Goal: Check status: Check status

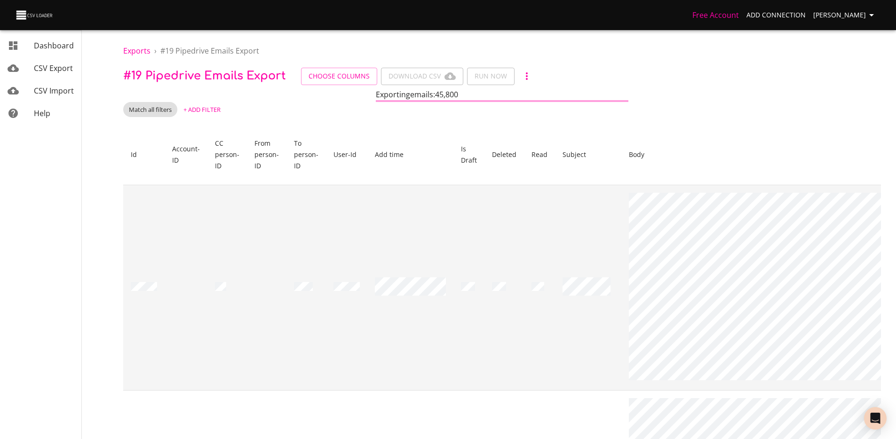
click at [406, 238] on td at bounding box center [410, 288] width 86 height 206
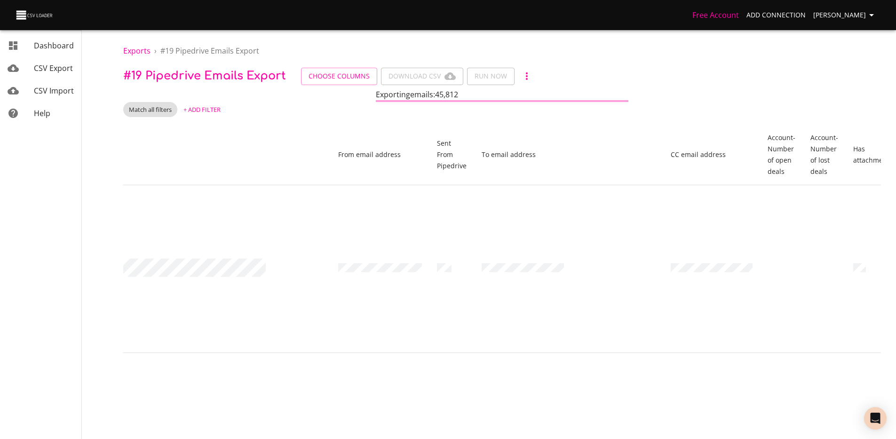
click at [202, 105] on span "+ Add Filter" at bounding box center [201, 109] width 37 height 11
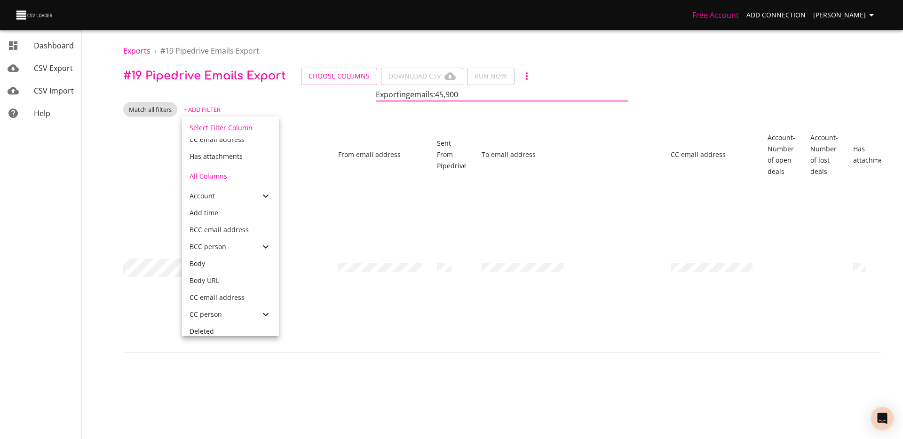
scroll to position [213, 0]
click at [232, 192] on div "Account" at bounding box center [230, 198] width 97 height 17
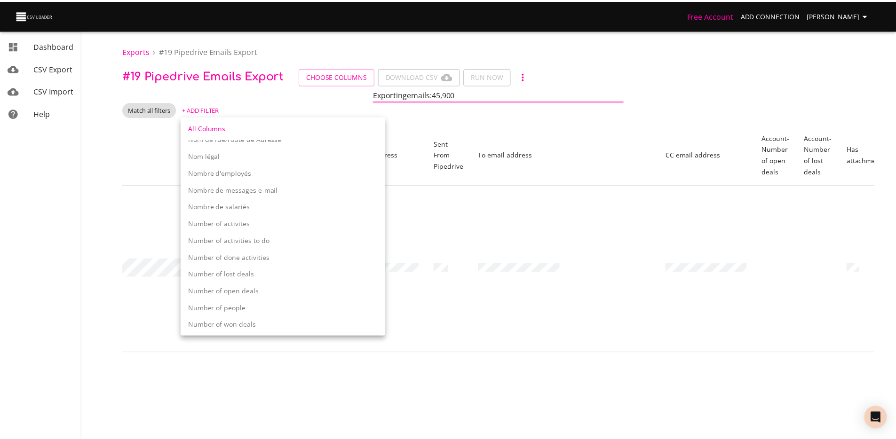
scroll to position [778, 0]
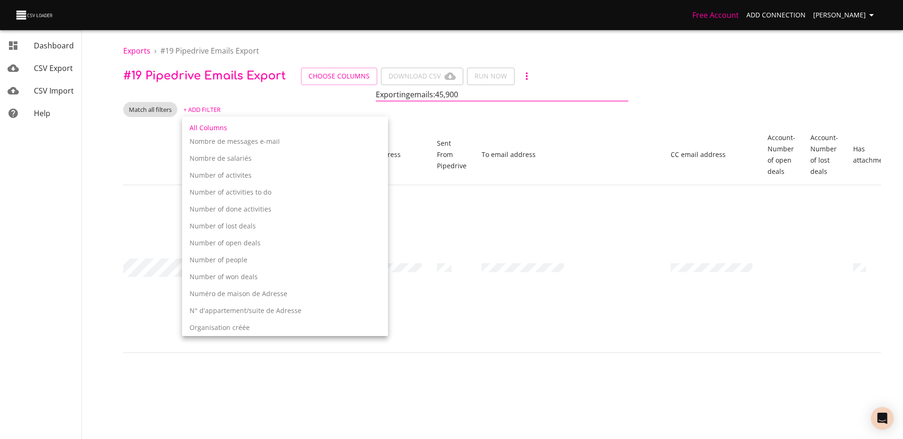
click at [240, 245] on p "Number of open deals" at bounding box center [285, 242] width 191 height 9
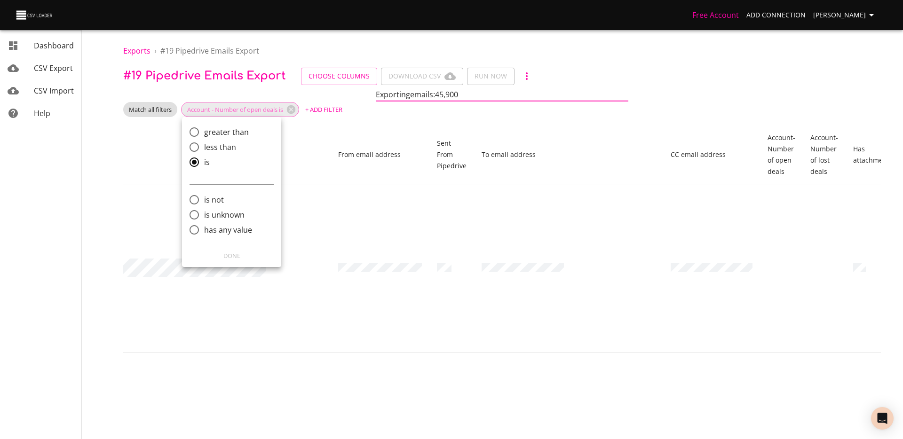
click at [349, 175] on div at bounding box center [451, 219] width 903 height 439
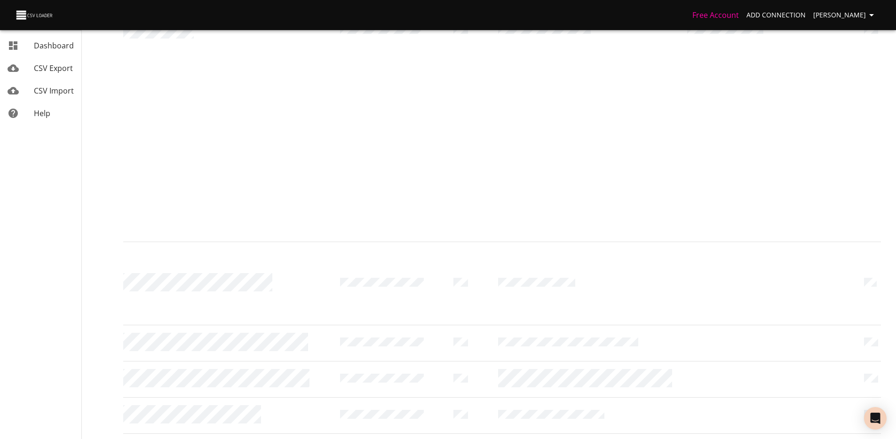
scroll to position [2549, 0]
click at [719, 422] on li "200" at bounding box center [715, 419] width 28 height 17
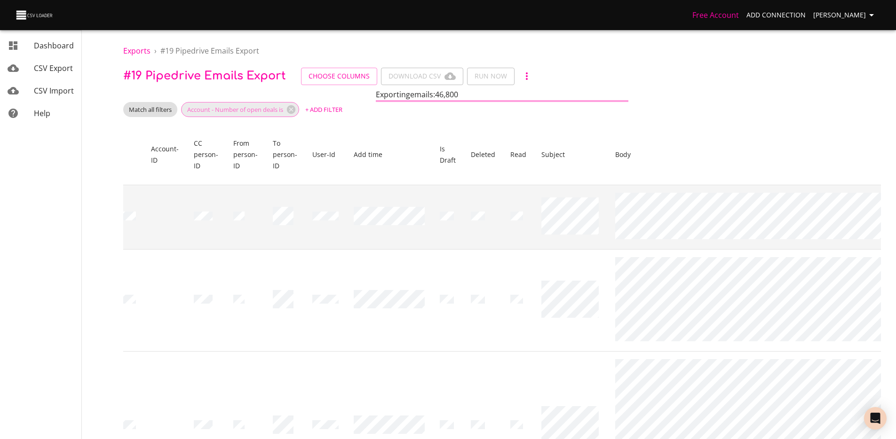
scroll to position [0, 0]
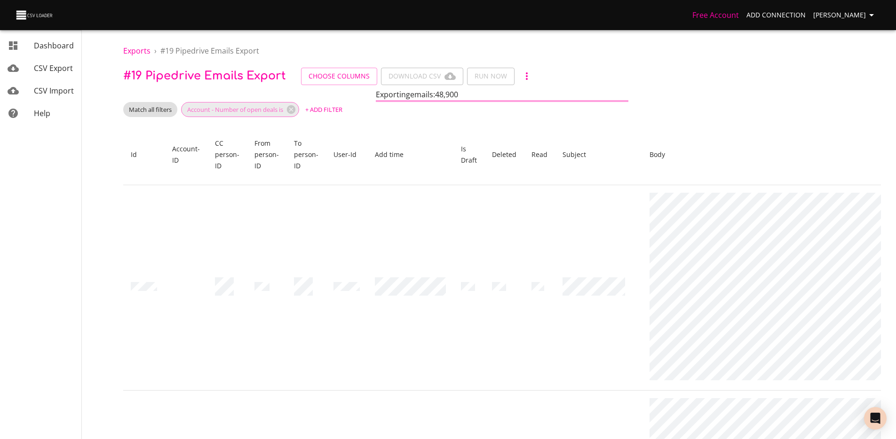
click at [850, 4] on div "Free Account Add Connection [PERSON_NAME]" at bounding box center [448, 15] width 896 height 30
click at [849, 13] on span "[PERSON_NAME]" at bounding box center [845, 15] width 64 height 12
click at [51, 70] on span "CSV Export" at bounding box center [53, 68] width 39 height 10
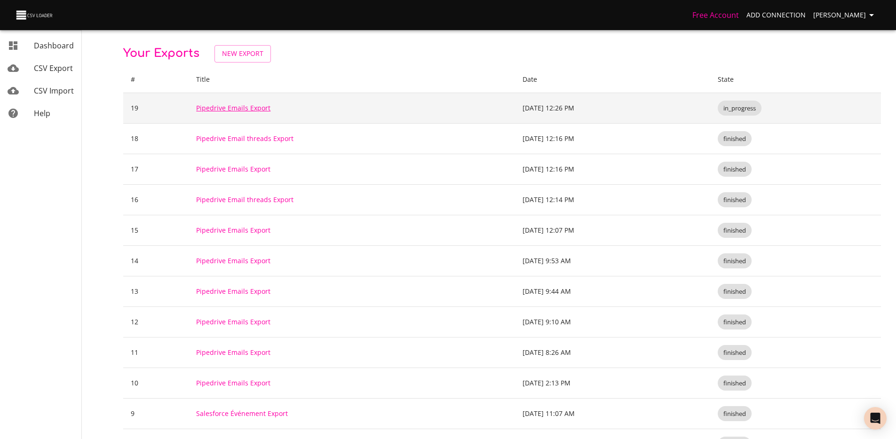
click at [242, 109] on link "Pipedrive Emails Export" at bounding box center [233, 107] width 74 height 9
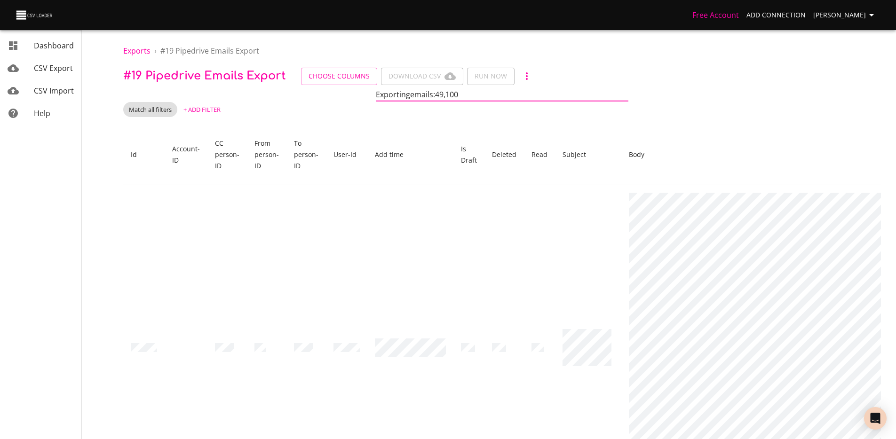
click at [32, 43] on div "mailbox folders" at bounding box center [21, 45] width 26 height 11
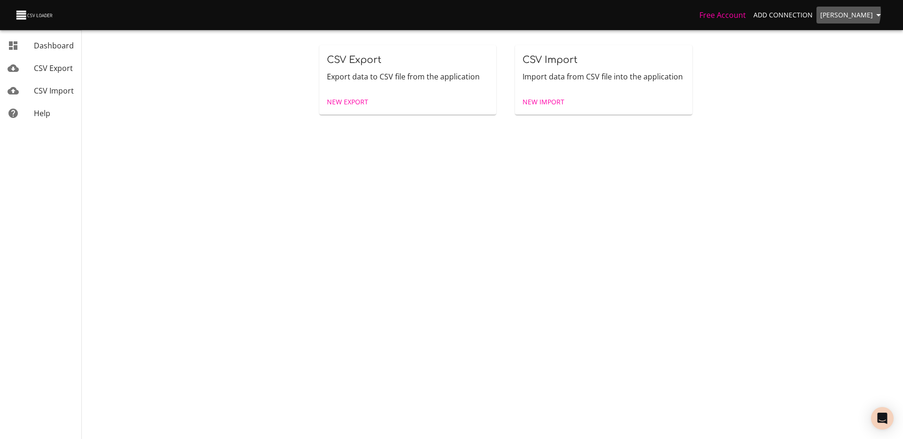
click at [848, 12] on span "[PERSON_NAME]" at bounding box center [852, 15] width 64 height 12
click at [42, 66] on span "CSV Export" at bounding box center [53, 68] width 39 height 10
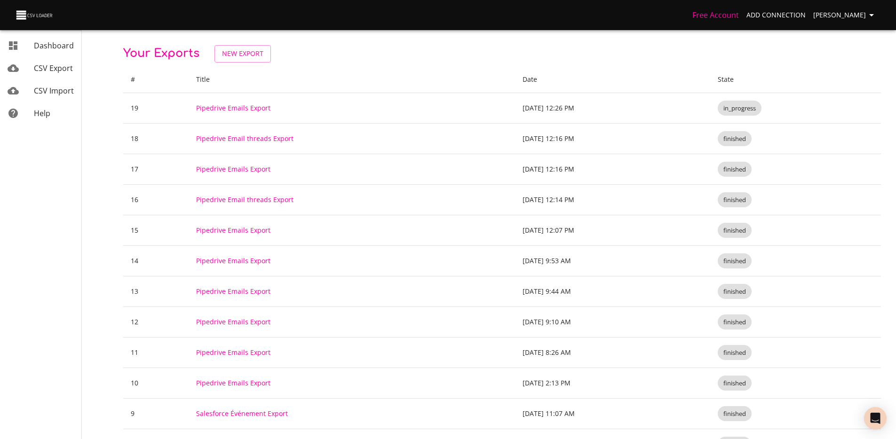
click at [14, 12] on div "Free Account Add Connection [PERSON_NAME]" at bounding box center [448, 15] width 896 height 30
click at [20, 16] on img at bounding box center [35, 14] width 40 height 13
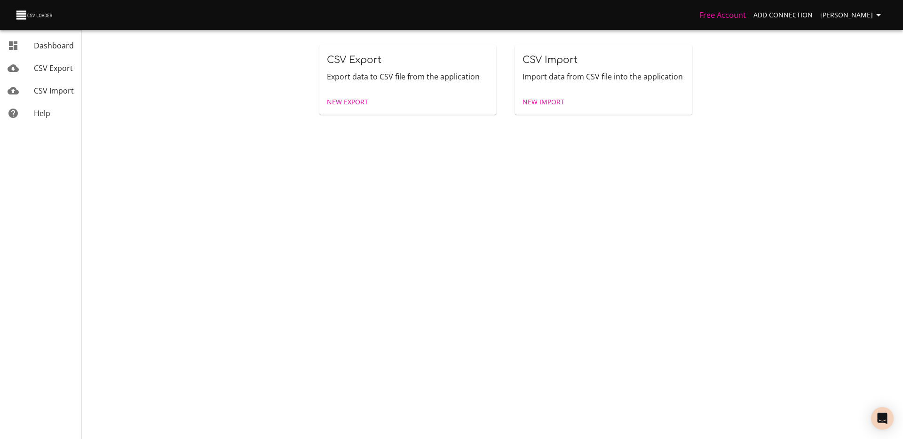
click at [37, 73] on div "CSV Export" at bounding box center [54, 68] width 40 height 11
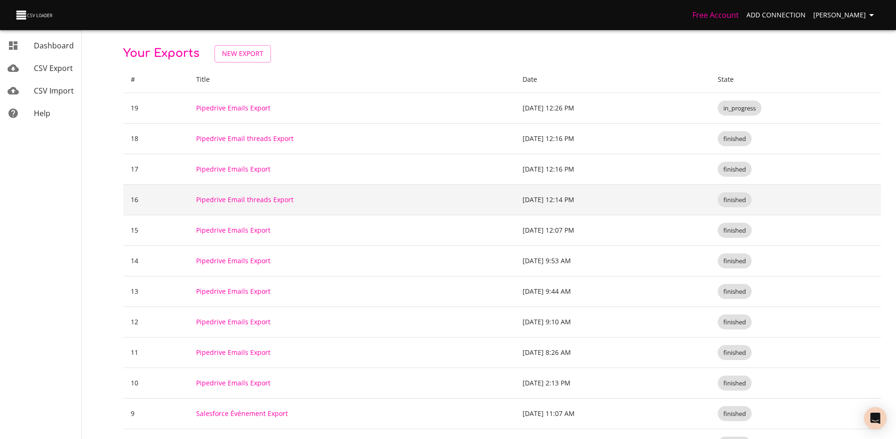
scroll to position [76, 0]
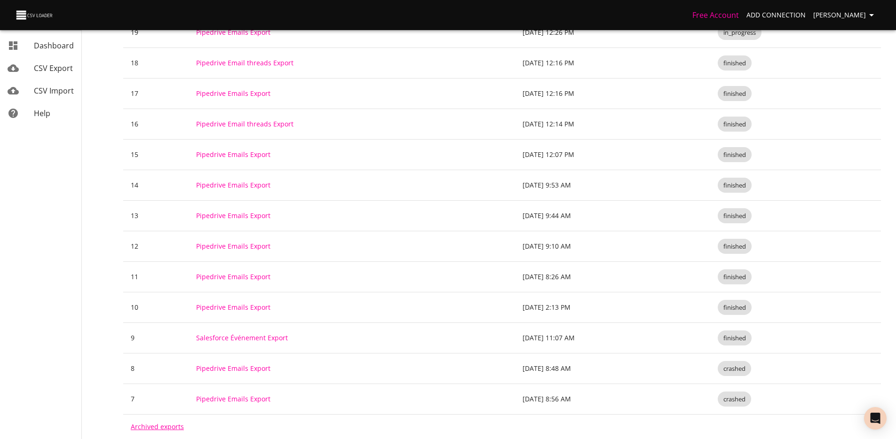
click at [148, 427] on link "Archived exports" at bounding box center [157, 426] width 53 height 9
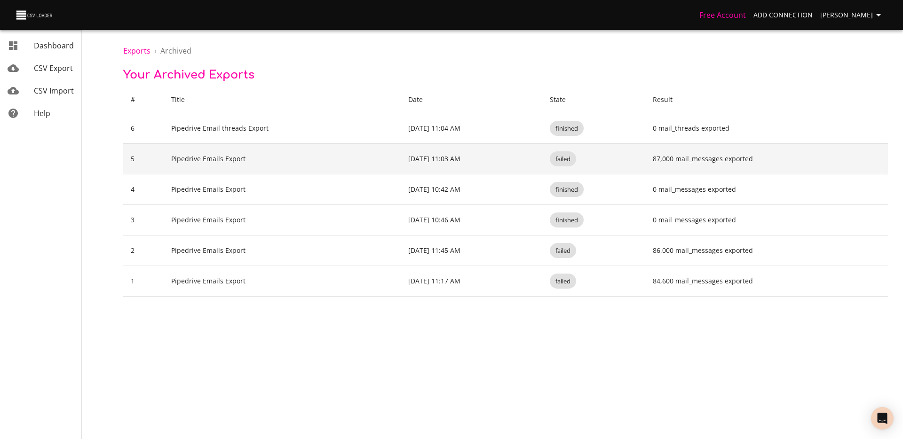
click at [598, 163] on td "failed" at bounding box center [593, 159] width 103 height 31
click at [226, 160] on td "Pipedrive Emails Export" at bounding box center [282, 159] width 237 height 31
click at [689, 155] on td "87,000 mail_messages exported" at bounding box center [766, 159] width 243 height 31
click at [634, 172] on td "failed" at bounding box center [593, 159] width 103 height 31
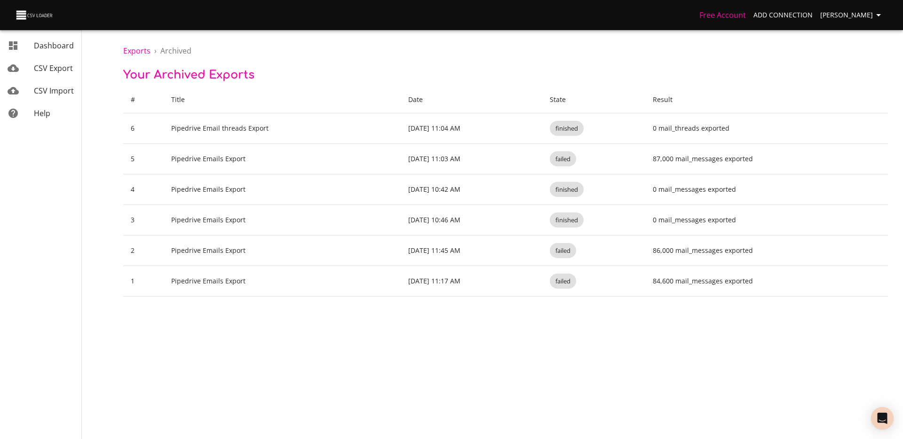
click at [507, 310] on body "Free Account Add Connection [PERSON_NAME] Dashboard CSV Export CSV Import Help …" at bounding box center [451, 219] width 903 height 439
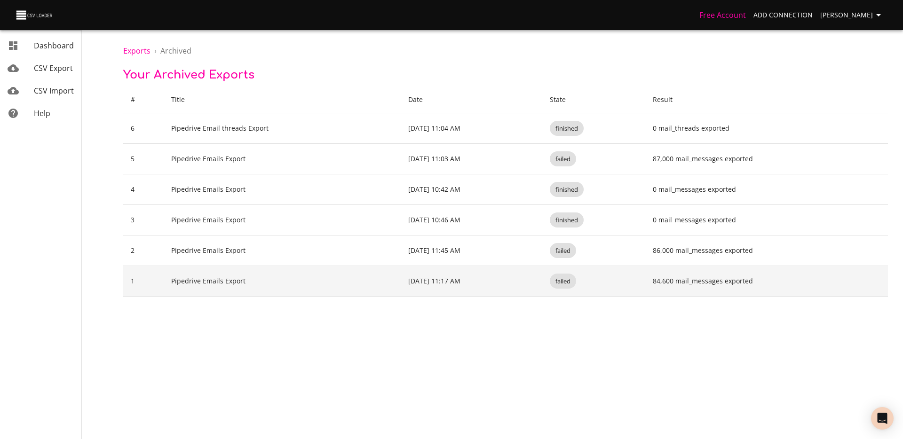
click at [586, 294] on td "failed" at bounding box center [593, 281] width 103 height 31
click at [606, 285] on td "failed" at bounding box center [593, 281] width 103 height 31
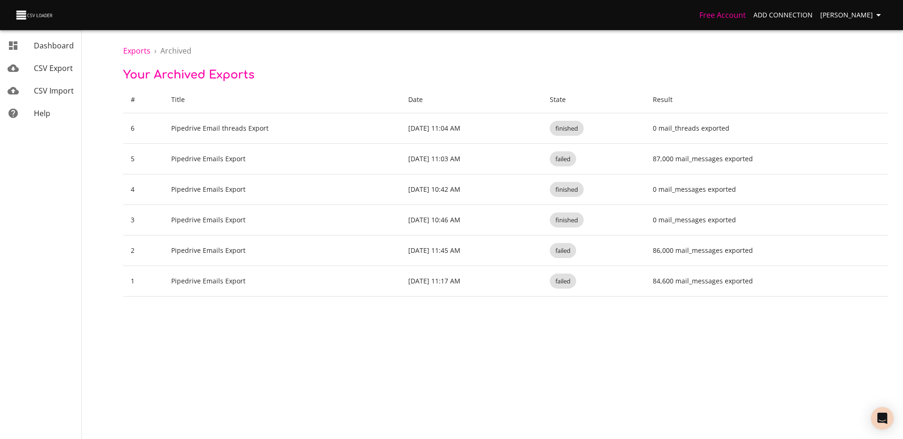
click at [57, 73] on div "CSV Export" at bounding box center [54, 68] width 40 height 11
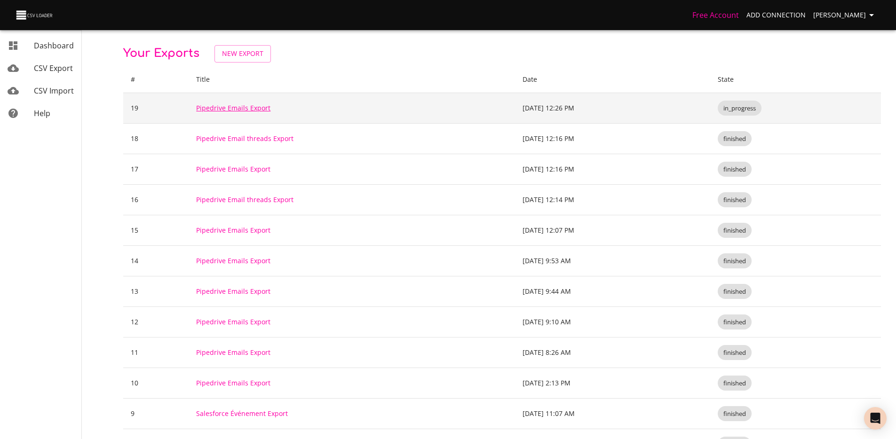
click at [253, 105] on link "Pipedrive Emails Export" at bounding box center [233, 107] width 74 height 9
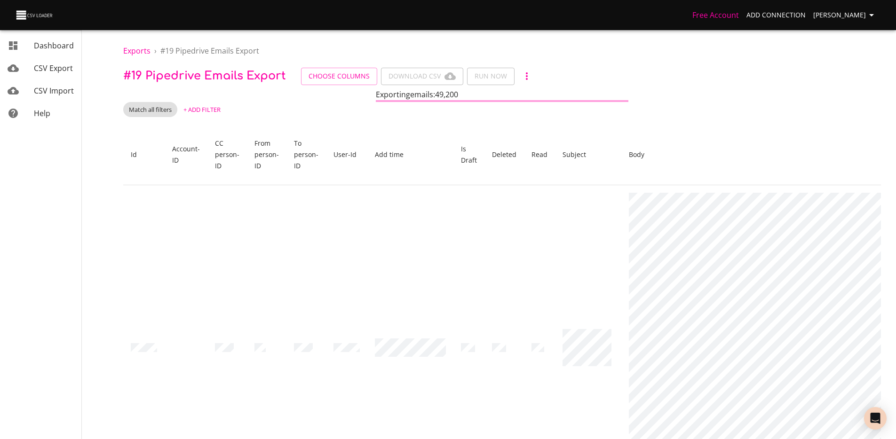
click at [529, 81] on icon "button" at bounding box center [526, 76] width 11 height 11
click at [643, 63] on div at bounding box center [451, 219] width 903 height 439
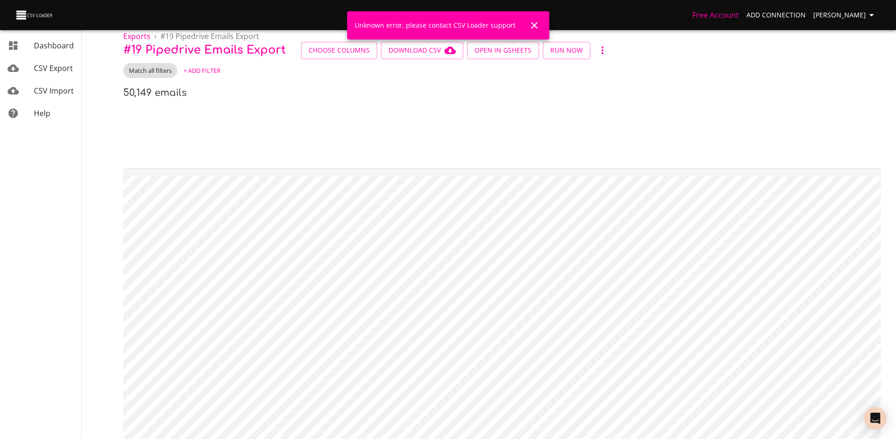
scroll to position [0, 694]
